Goal: Obtain resource: Download file/media

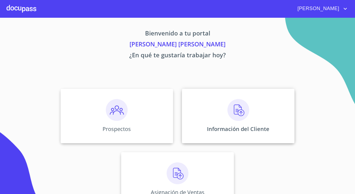
click at [241, 118] on img at bounding box center [239, 110] width 22 height 22
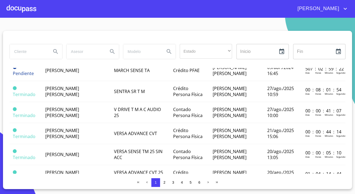
scroll to position [444, 0]
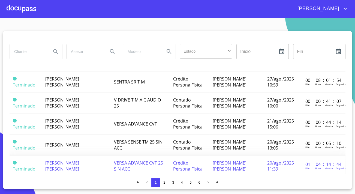
click at [63, 160] on span "[PERSON_NAME] [PERSON_NAME]" at bounding box center [62, 166] width 34 height 12
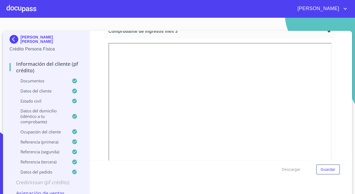
scroll to position [1017, 0]
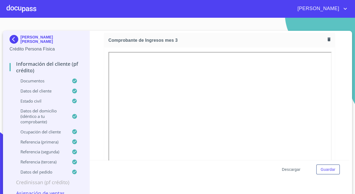
click at [296, 168] on span "Descargar" at bounding box center [291, 169] width 19 height 7
